Goal: Task Accomplishment & Management: Manage account settings

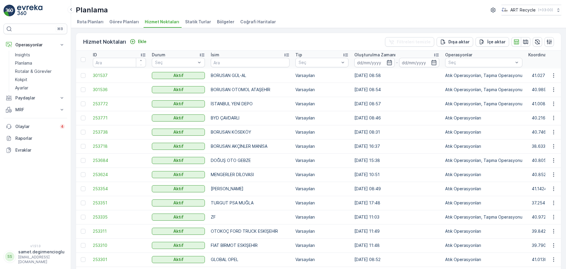
click at [9, 12] on img at bounding box center [10, 11] width 12 height 12
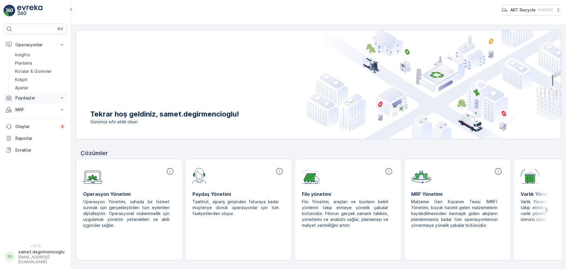
click at [31, 97] on p "Paydaşlar" at bounding box center [35, 98] width 40 height 6
click at [28, 85] on p "Ayarlar" at bounding box center [21, 88] width 13 height 6
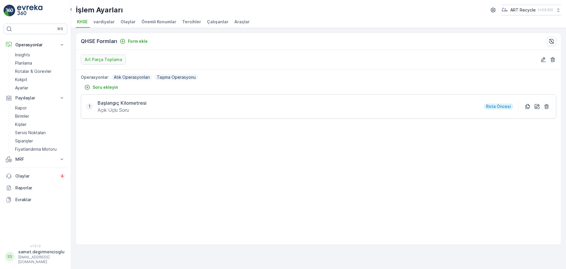
click at [210, 20] on span "Çalışanlar" at bounding box center [218, 22] width 22 height 6
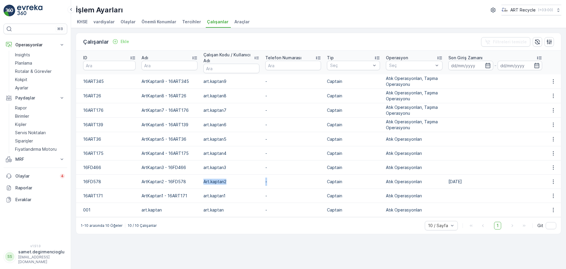
drag, startPoint x: 203, startPoint y: 182, endPoint x: 282, endPoint y: 182, distance: 79.3
click at [282, 182] on tr "16FD578 ArtKaptan2 - 16FD578 Art.kaptan2 - Captain [PERSON_NAME] Operasyonları …" at bounding box center [318, 182] width 485 height 14
click at [282, 182] on td "-" at bounding box center [293, 182] width 62 height 14
drag, startPoint x: 202, startPoint y: 182, endPoint x: 231, endPoint y: 183, distance: 29.2
click at [231, 183] on td "Art.kaptan2" at bounding box center [231, 182] width 62 height 14
